Goal: Task Accomplishment & Management: Manage account settings

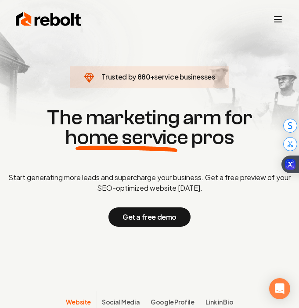
click at [277, 18] on icon "Toggle mobile menu" at bounding box center [278, 19] width 11 height 11
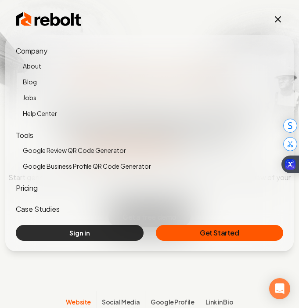
click at [100, 236] on link "Sign in" at bounding box center [80, 233] width 128 height 16
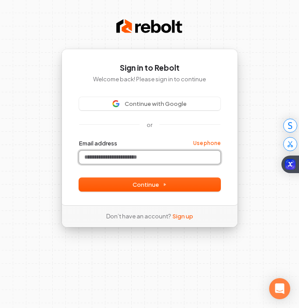
click at [143, 156] on input "Email address" at bounding box center [150, 157] width 142 height 13
click at [160, 175] on form "**********" at bounding box center [150, 165] width 142 height 52
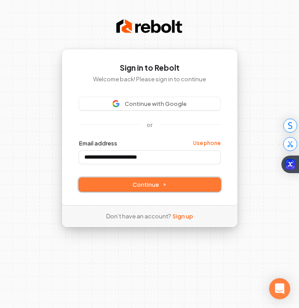
click at [159, 181] on span "Continue" at bounding box center [150, 185] width 34 height 8
type input "**********"
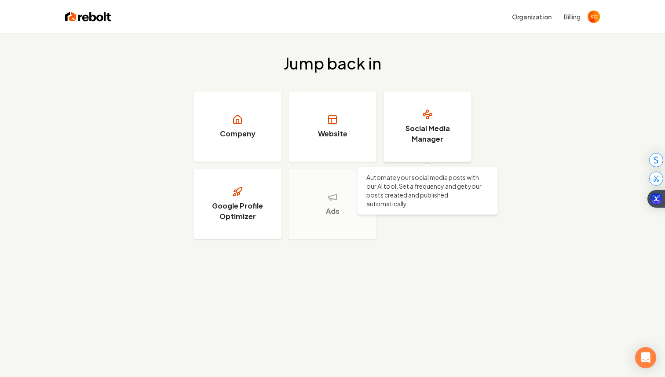
click at [392, 130] on link "Social Media Manager" at bounding box center [427, 126] width 88 height 70
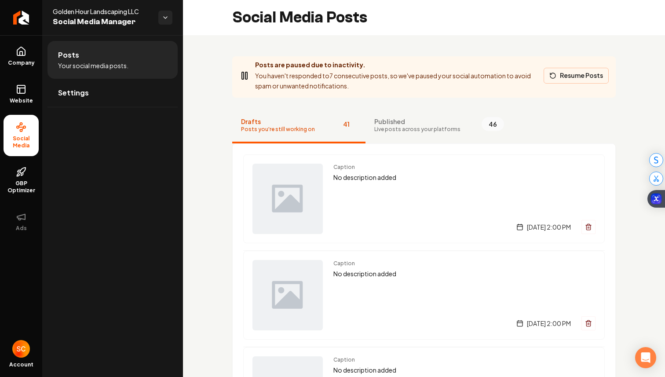
click at [582, 74] on button "Resume Posts" at bounding box center [575, 76] width 65 height 16
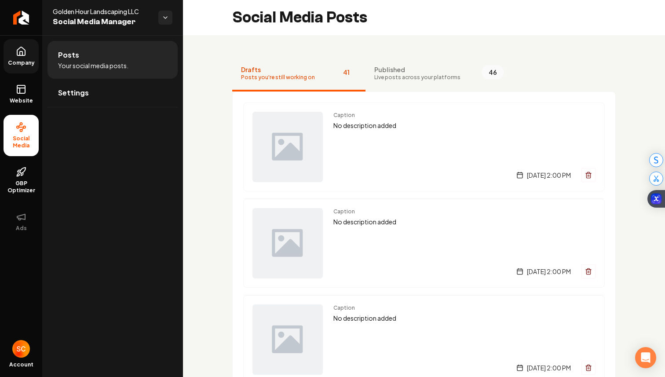
click at [22, 61] on span "Company" at bounding box center [21, 62] width 34 height 7
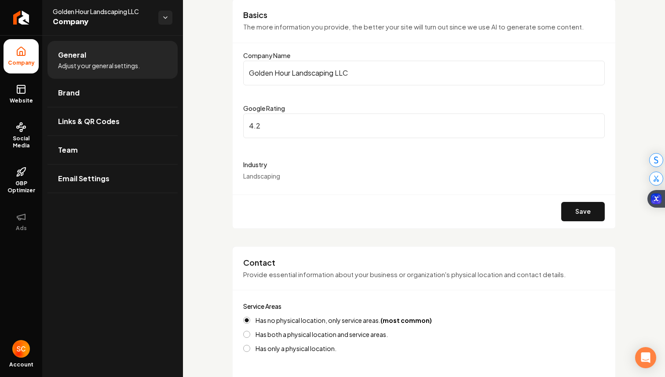
scroll to position [73, 0]
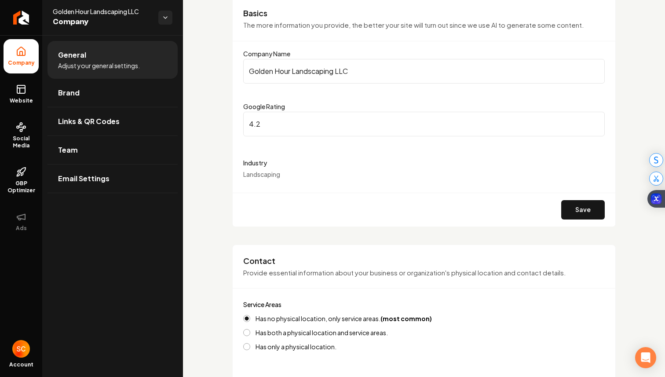
click at [264, 125] on input "4.2" at bounding box center [423, 124] width 361 height 25
type input "4.3"
click at [595, 123] on input "4.3" at bounding box center [423, 124] width 361 height 25
click at [583, 211] on button "Save" at bounding box center [583, 209] width 44 height 19
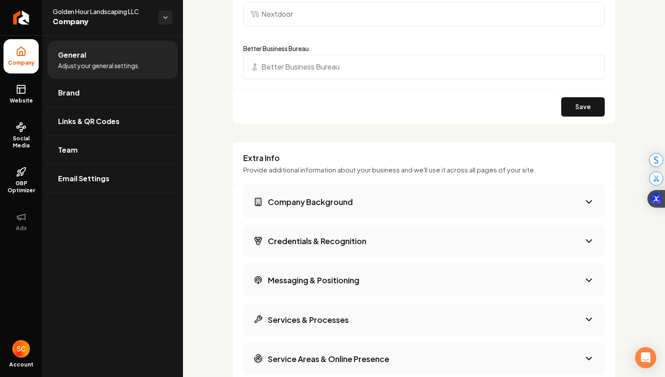
scroll to position [1233, 0]
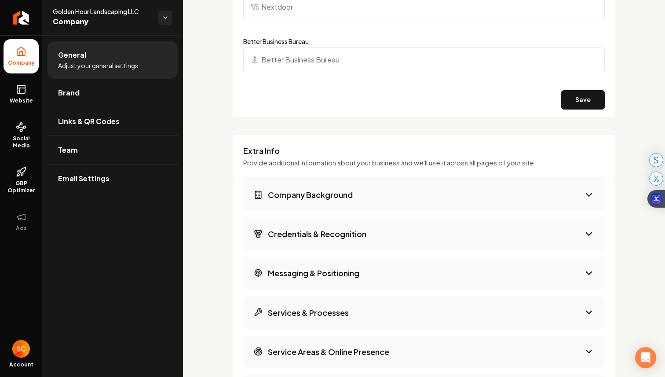
click at [334, 63] on input "Better Business Bureau" at bounding box center [423, 59] width 361 height 25
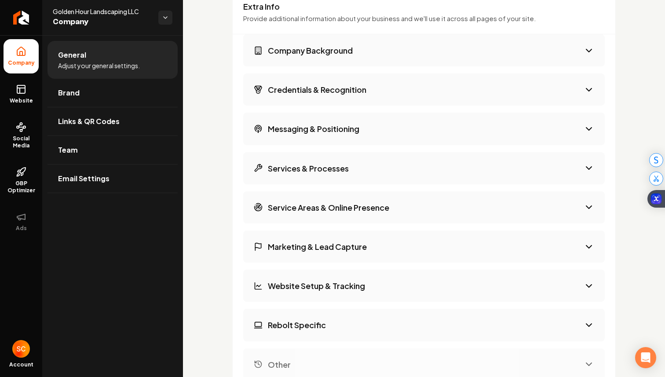
scroll to position [1389, 0]
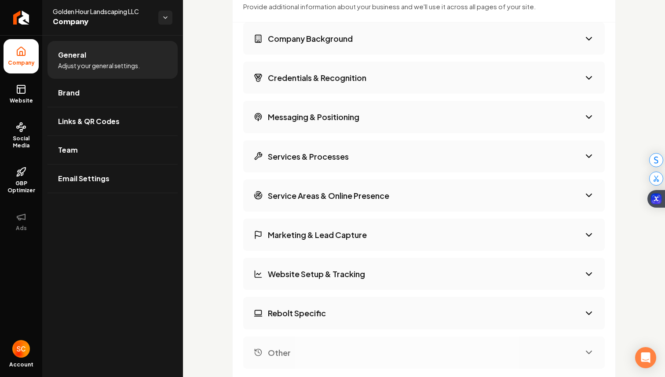
click at [355, 272] on h3 "Website Setup & Tracking" at bounding box center [316, 273] width 97 height 11
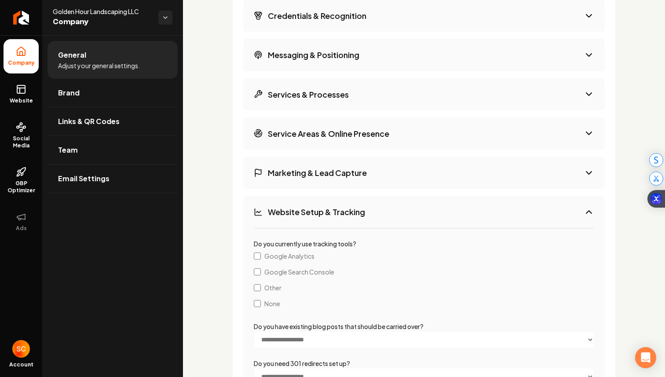
scroll to position [1451, 0]
click at [306, 182] on button "Marketing & Lead Capture" at bounding box center [423, 173] width 361 height 32
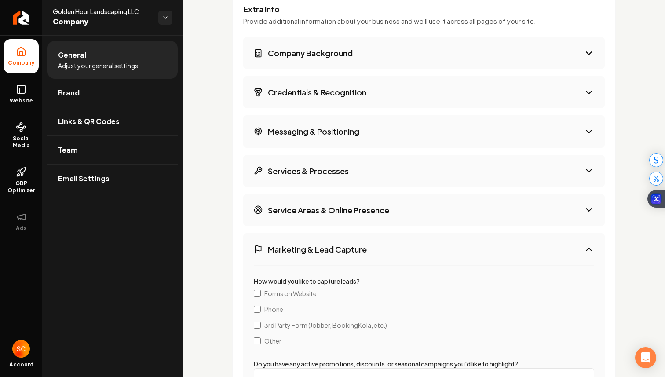
scroll to position [1368, 0]
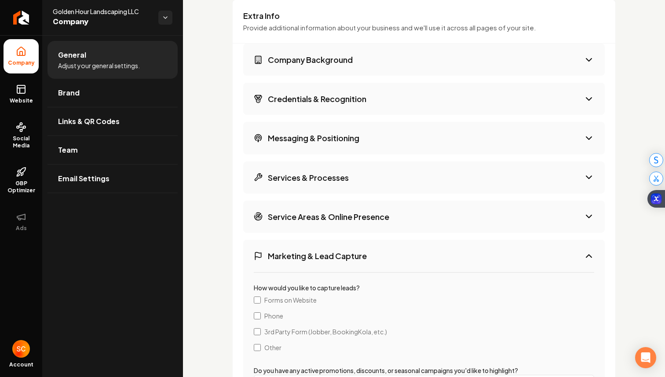
click at [329, 222] on button "Service Areas & Online Presence" at bounding box center [423, 217] width 361 height 32
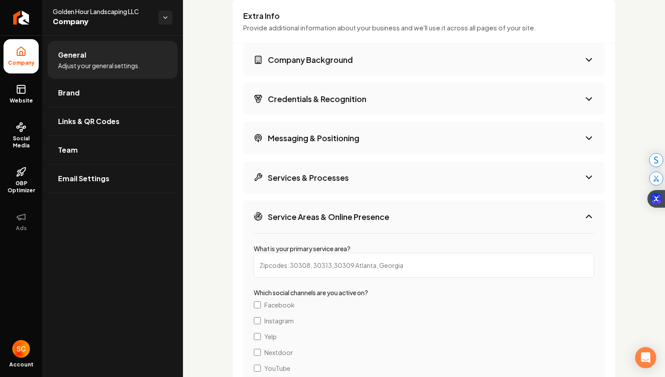
click at [352, 177] on button "Services & Processes" at bounding box center [423, 177] width 361 height 32
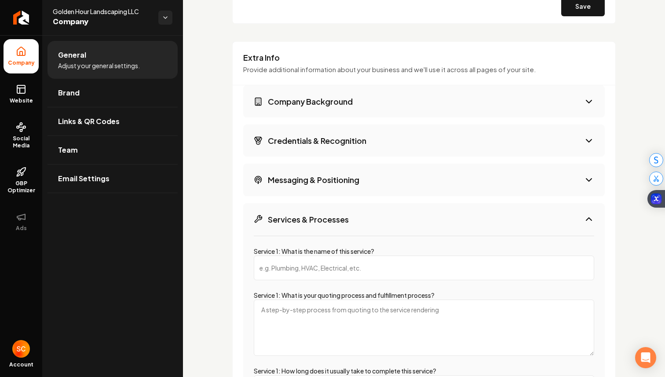
scroll to position [1326, 0]
click at [352, 177] on h3 "Messaging & Positioning" at bounding box center [313, 180] width 91 height 11
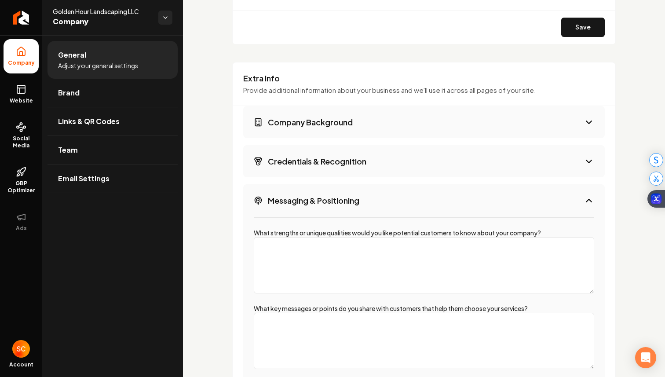
scroll to position [1303, 0]
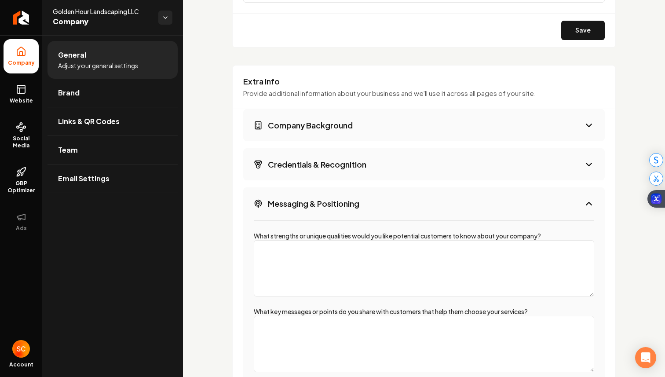
click at [370, 165] on button "Credentials & Recognition" at bounding box center [423, 164] width 361 height 32
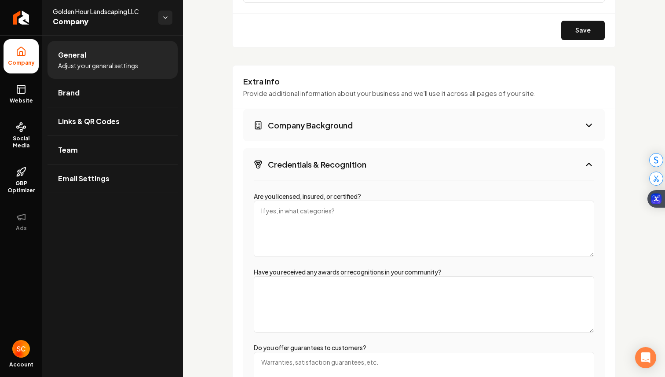
click at [401, 125] on button "Company Background" at bounding box center [423, 125] width 361 height 32
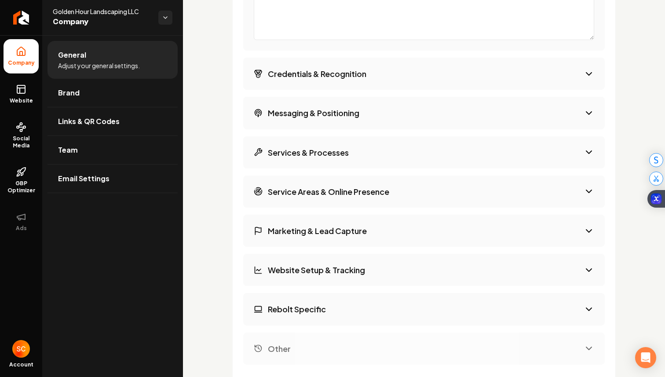
scroll to position [2019, 0]
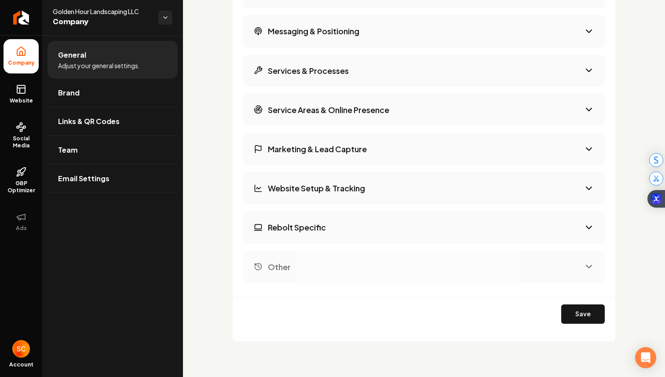
click at [371, 233] on button "Rebolt Specific" at bounding box center [423, 227] width 361 height 32
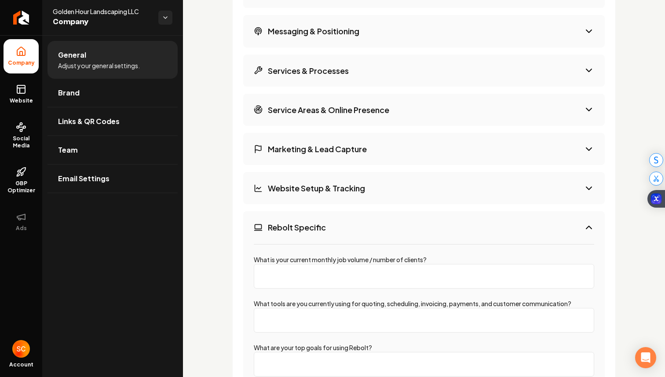
click at [385, 227] on button "Rebolt Specific" at bounding box center [423, 227] width 361 height 32
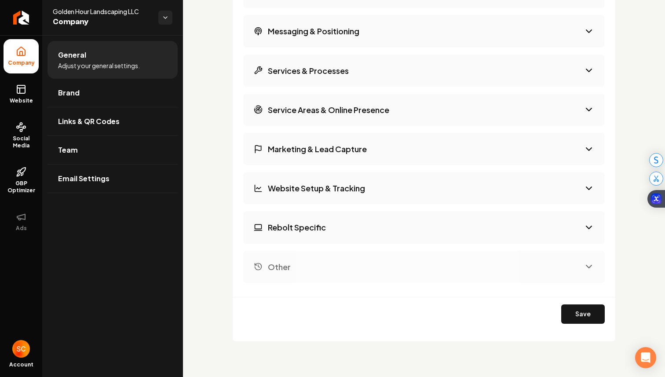
click at [399, 265] on button "Other" at bounding box center [423, 267] width 361 height 32
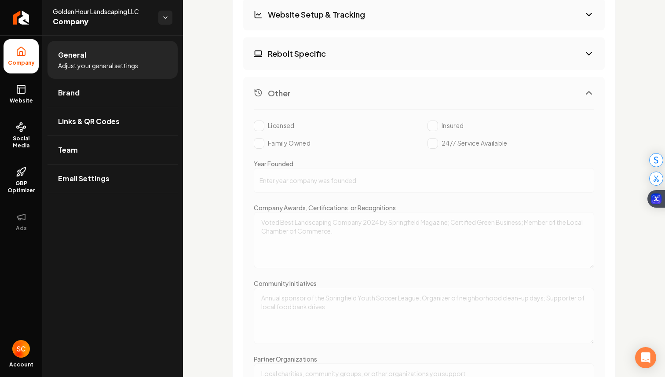
scroll to position [1529, 0]
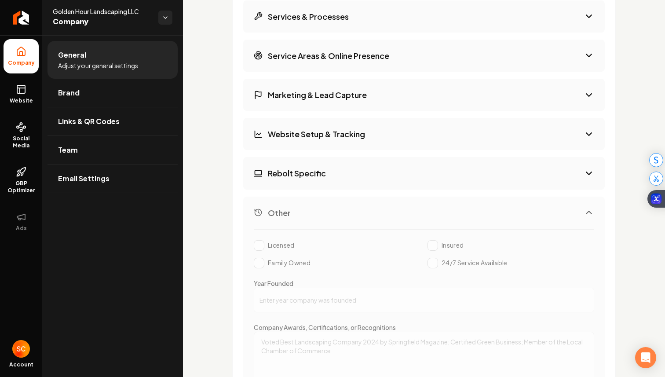
click at [320, 176] on h3 "Rebolt Specific" at bounding box center [297, 173] width 58 height 11
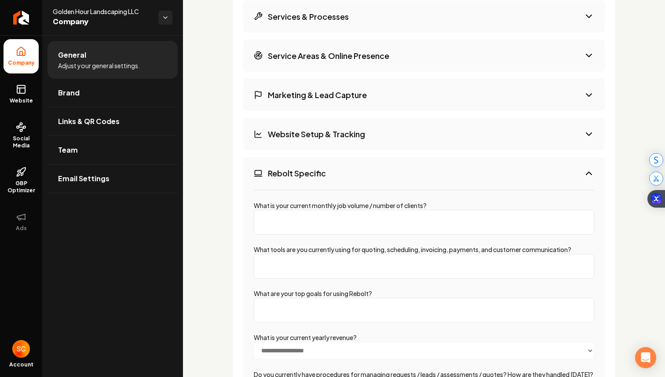
click at [320, 177] on h3 "Rebolt Specific" at bounding box center [297, 173] width 58 height 11
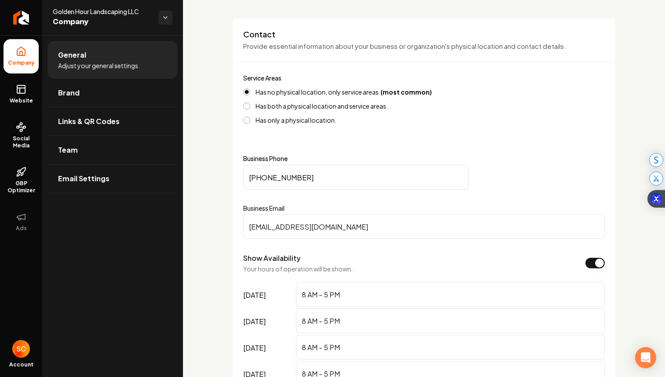
scroll to position [0, 0]
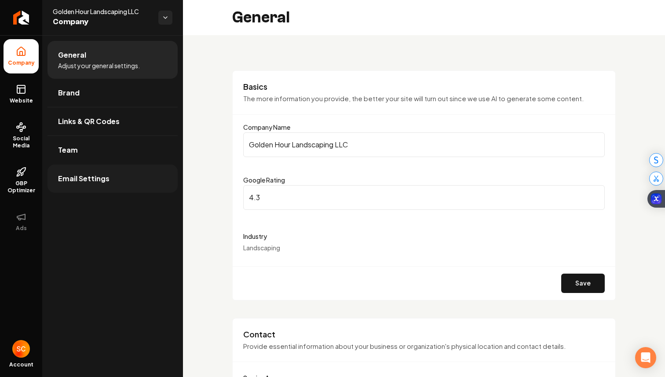
click at [87, 171] on link "Email Settings" at bounding box center [112, 178] width 130 height 28
click at [93, 153] on link "Team" at bounding box center [112, 150] width 130 height 28
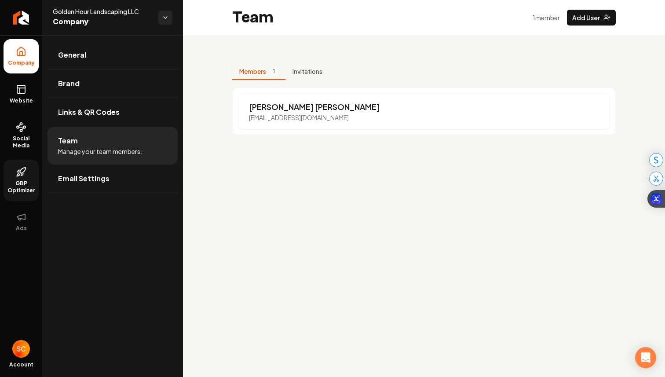
click at [25, 176] on icon at bounding box center [21, 172] width 11 height 11
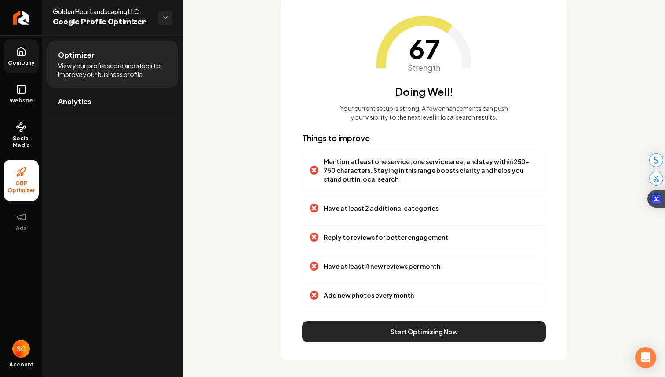
scroll to position [62, 0]
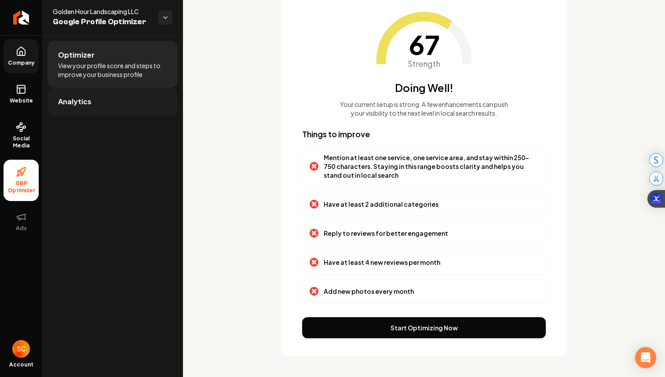
click at [83, 113] on link "Analytics" at bounding box center [112, 102] width 130 height 28
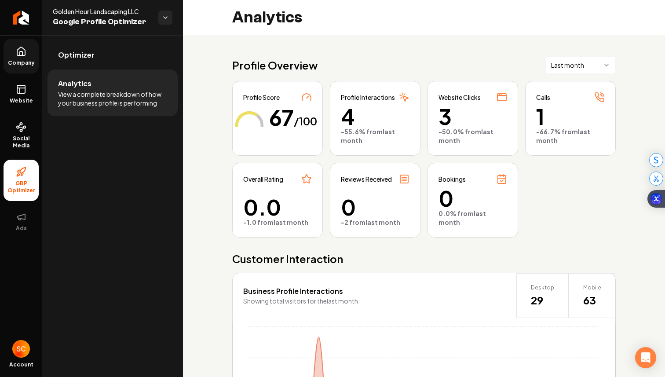
click at [19, 62] on span "Company" at bounding box center [21, 62] width 34 height 7
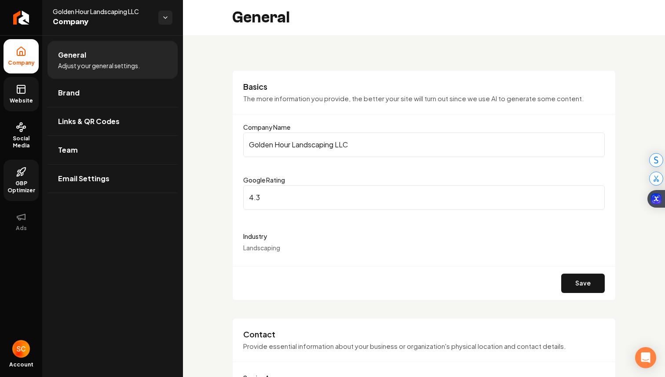
click at [26, 84] on link "Website" at bounding box center [21, 94] width 35 height 34
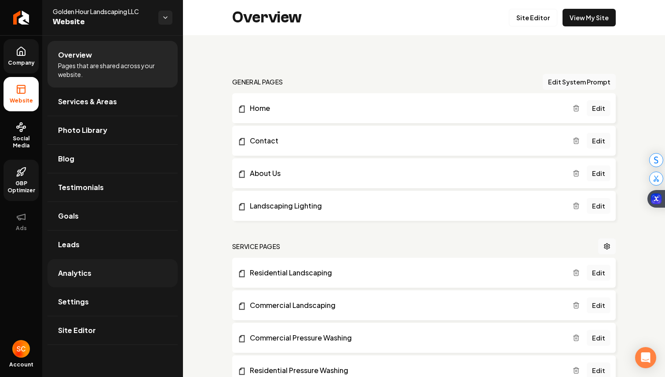
click at [114, 275] on link "Analytics" at bounding box center [112, 273] width 130 height 28
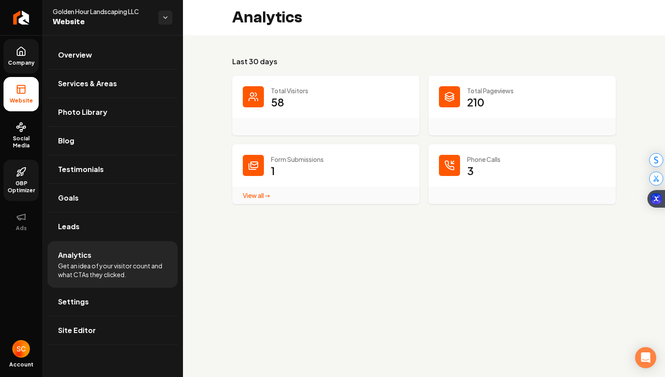
click at [255, 197] on link "View all → Form Submissions stats" at bounding box center [256, 195] width 27 height 8
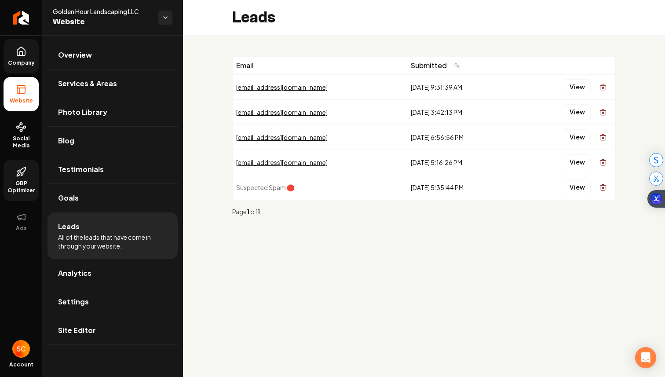
click at [267, 163] on div "[EMAIL_ADDRESS][DOMAIN_NAME]" at bounding box center [320, 162] width 168 height 9
click at [569, 162] on button "View" at bounding box center [577, 162] width 27 height 16
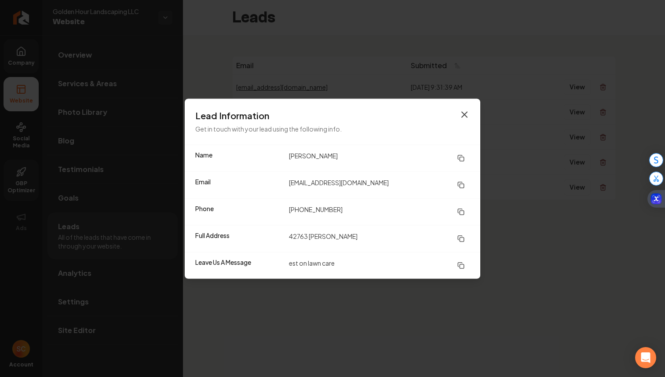
click at [464, 116] on icon "button" at bounding box center [464, 114] width 11 height 11
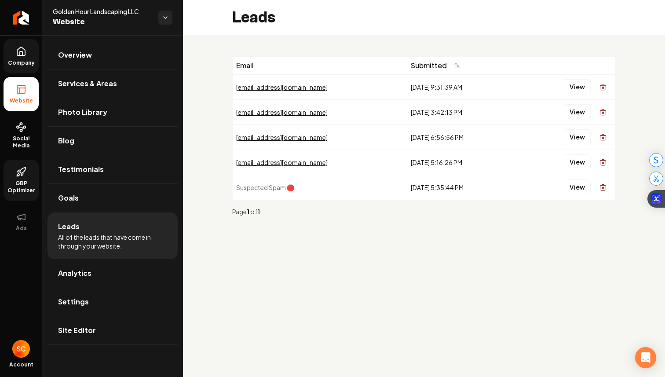
click at [307, 280] on main "Leads Email Submitted [EMAIL_ADDRESS][DOMAIN_NAME] [DATE] 9:31:39 AM View [EMAI…" at bounding box center [424, 188] width 482 height 377
click at [277, 292] on main "Leads Email Submitted [EMAIL_ADDRESS][DOMAIN_NAME] [DATE] 9:31:39 AM View [EMAI…" at bounding box center [424, 188] width 482 height 377
